Goal: Check status: Check status

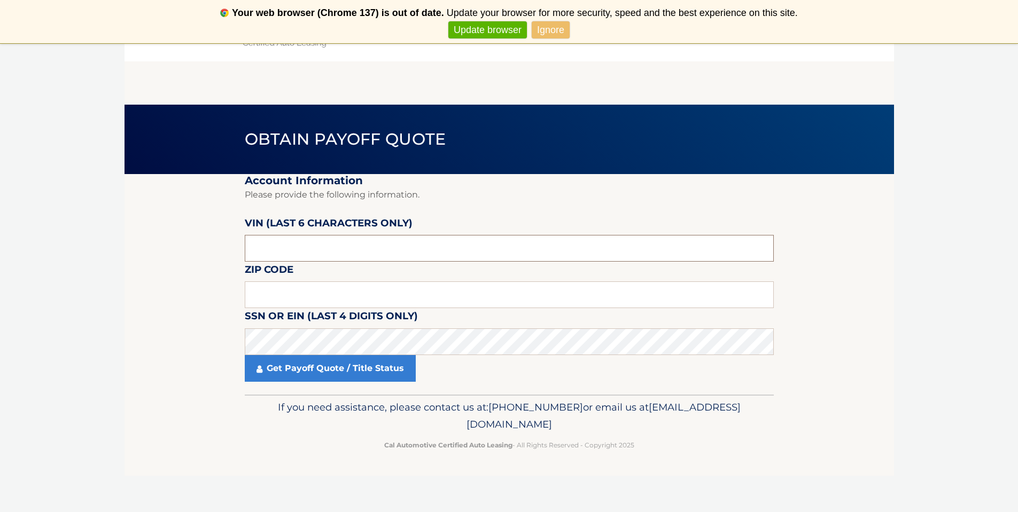
click at [263, 251] on input "text" at bounding box center [509, 248] width 529 height 27
type input "661111"
click at [274, 290] on input "text" at bounding box center [509, 295] width 529 height 27
type input "08736"
click at [303, 377] on link "Get Payoff Quote / Title Status" at bounding box center [330, 368] width 171 height 27
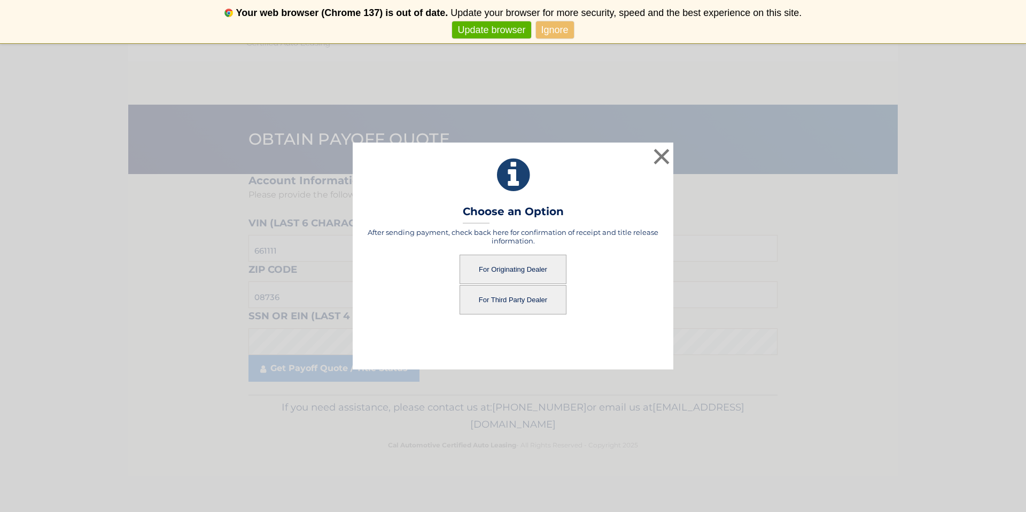
click at [518, 261] on button "For Originating Dealer" at bounding box center [512, 269] width 107 height 29
click at [514, 264] on button "For Originating Dealer" at bounding box center [512, 269] width 107 height 29
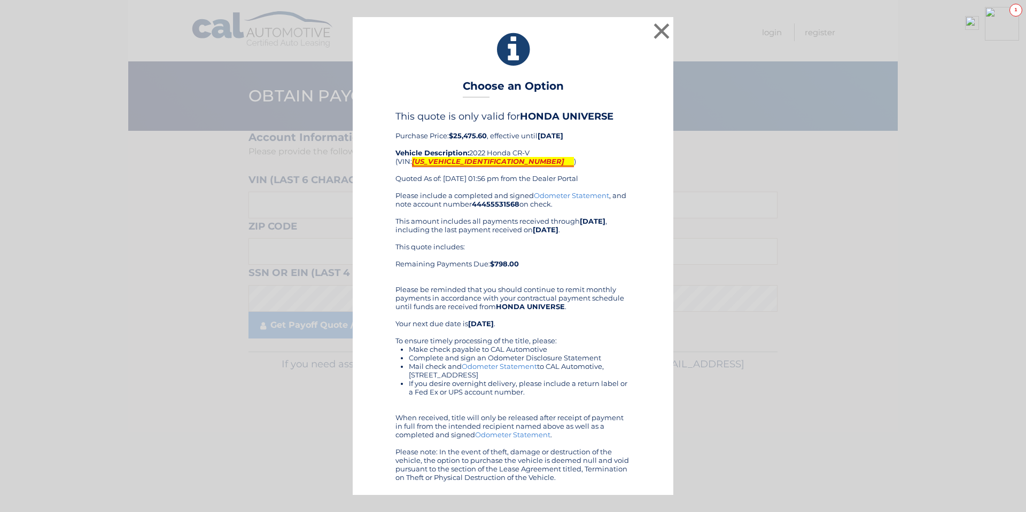
click at [448, 161] on mark "2HKRW2H85NH661111" at bounding box center [493, 162] width 162 height 10
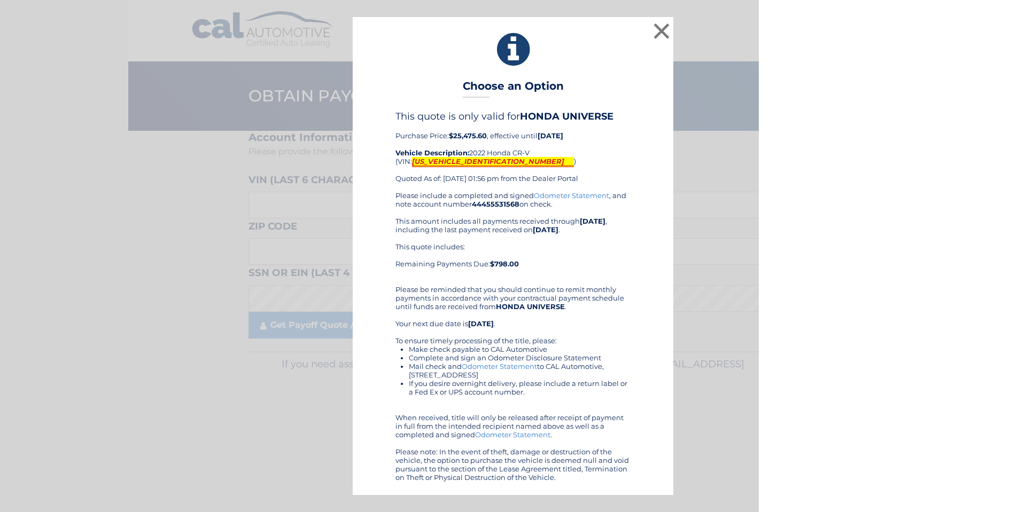
click at [448, 161] on mark "2HKRW2H85NH661111" at bounding box center [493, 162] width 162 height 10
copy mark "2HKRW2H85NH661111"
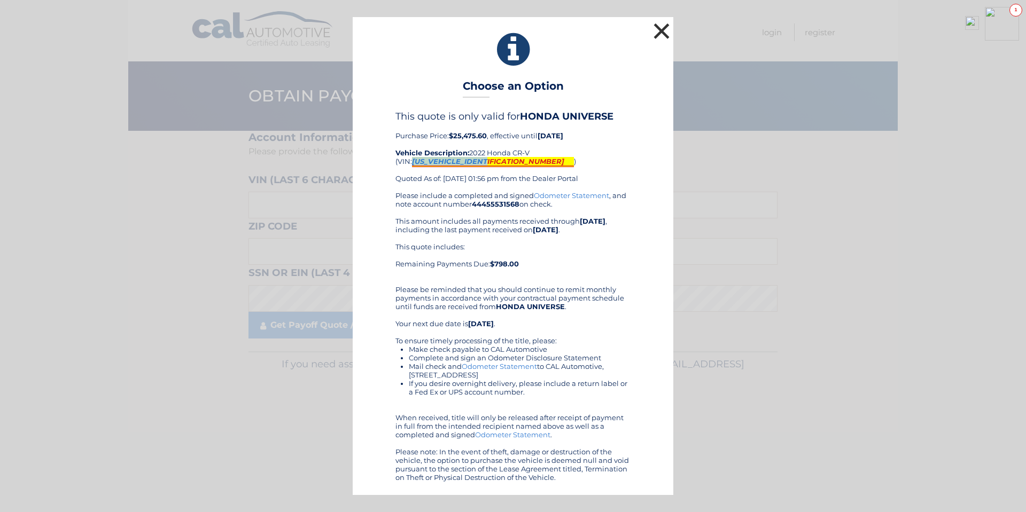
click at [660, 21] on button "×" at bounding box center [661, 30] width 21 height 21
